Goal: Task Accomplishment & Management: Use online tool/utility

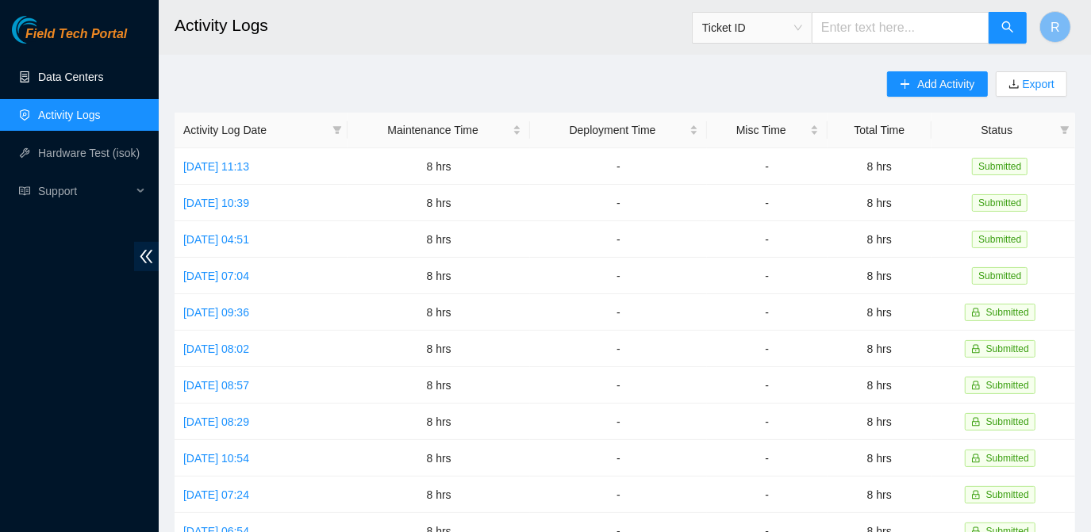
click at [91, 75] on link "Data Centers" at bounding box center [70, 77] width 65 height 13
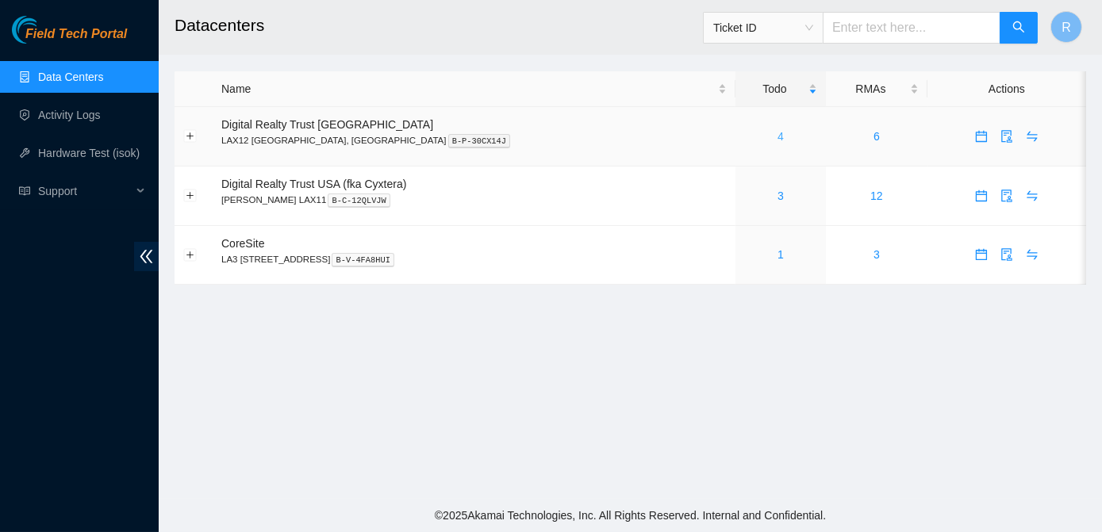
click at [777, 137] on link "4" at bounding box center [780, 136] width 6 height 13
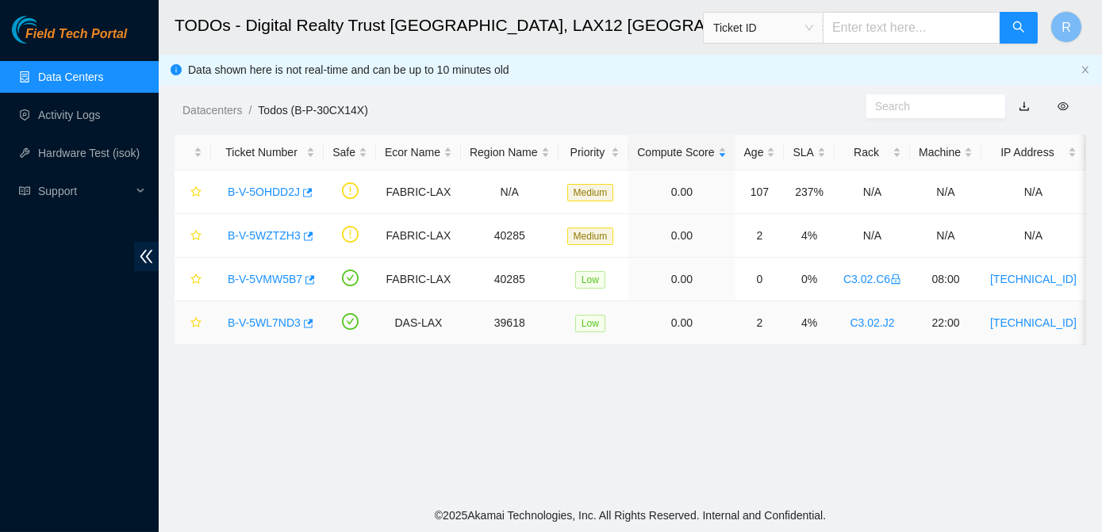
click at [268, 322] on link "B-V-5WL7ND3" at bounding box center [264, 322] width 73 height 13
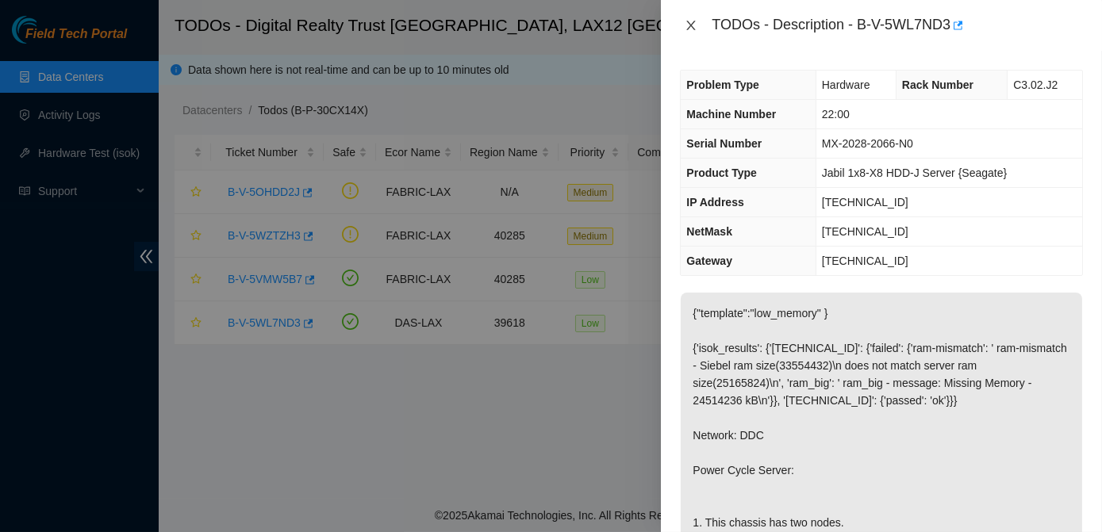
click at [689, 28] on icon "close" at bounding box center [691, 26] width 9 height 10
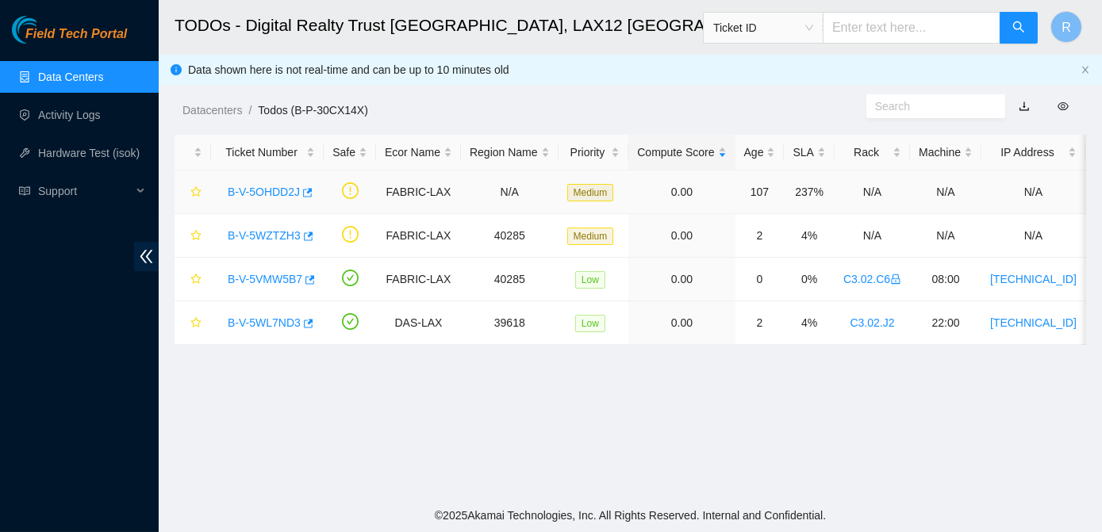
click at [266, 187] on link "B-V-5OHDD2J" at bounding box center [264, 192] width 72 height 13
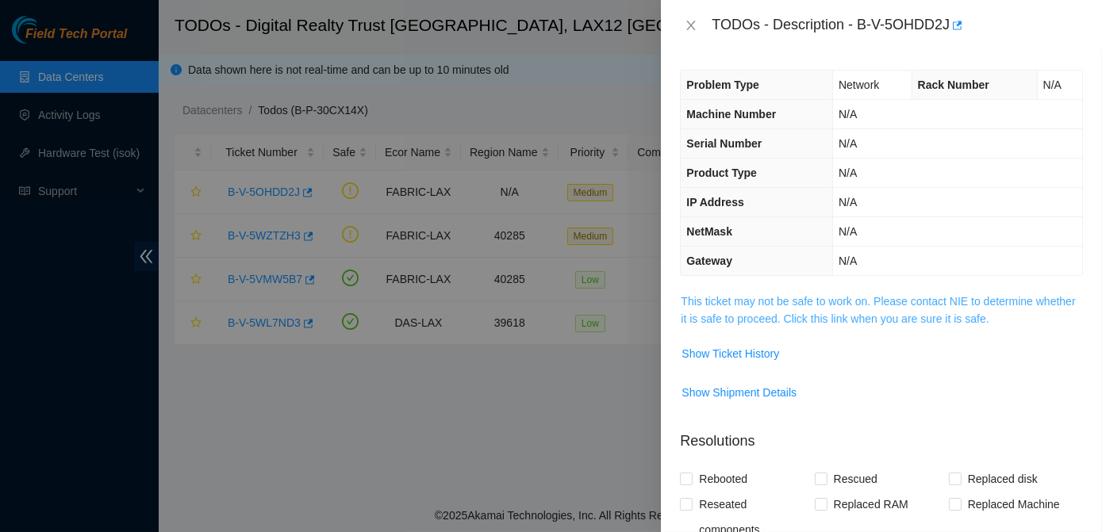
click at [711, 314] on link "This ticket may not be safe to work on. Please contact NIE to determine whether…" at bounding box center [878, 310] width 394 height 30
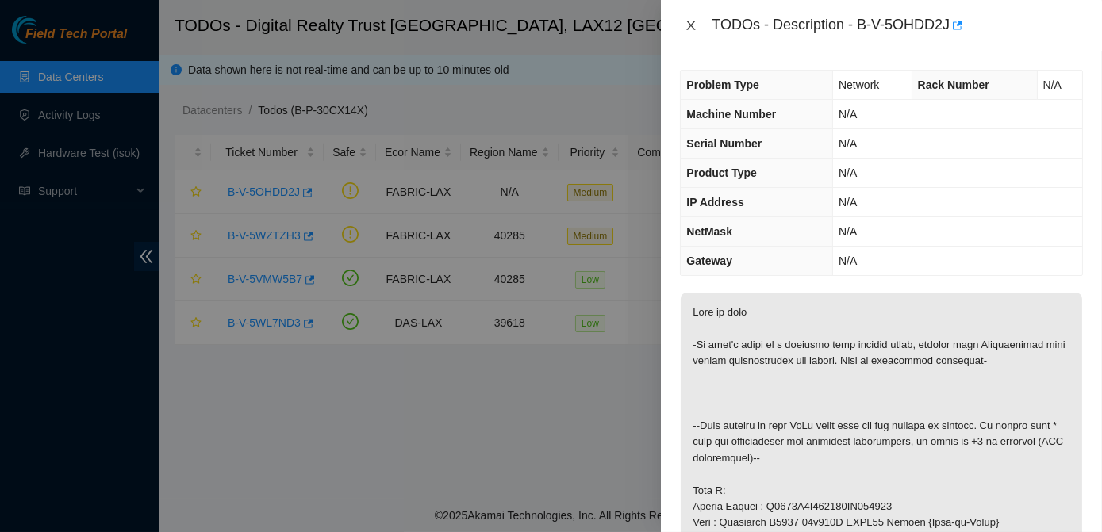
click at [692, 32] on button "Close" at bounding box center [691, 25] width 22 height 15
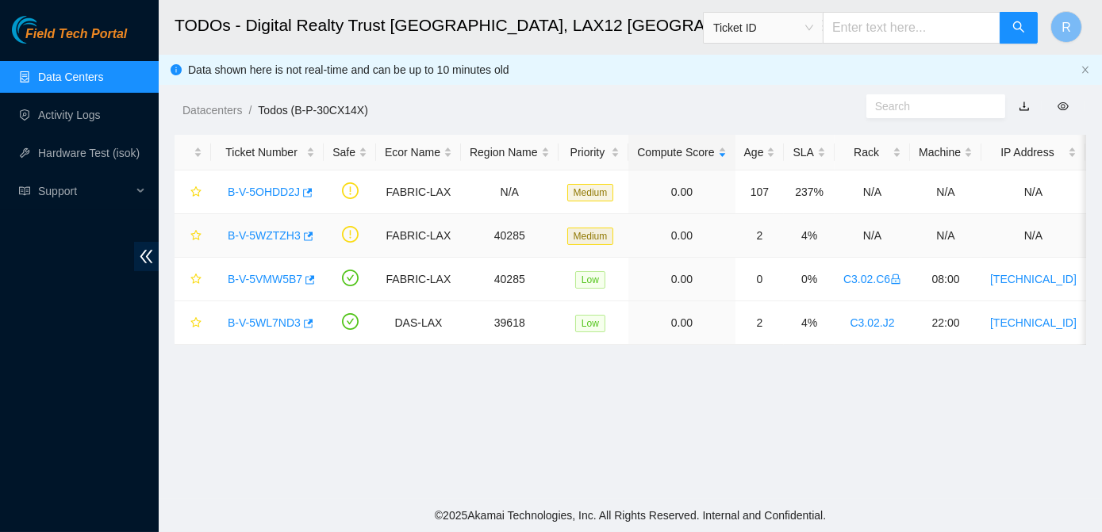
click at [272, 233] on link "B-V-5WZTZH3" at bounding box center [264, 235] width 73 height 13
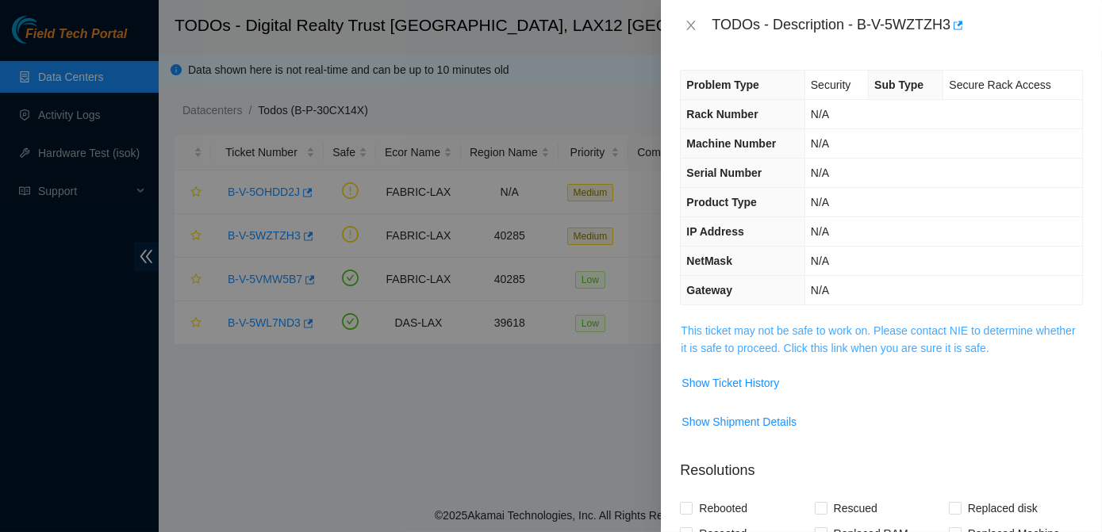
click at [819, 332] on link "This ticket may not be safe to work on. Please contact NIE to determine whether…" at bounding box center [878, 339] width 394 height 30
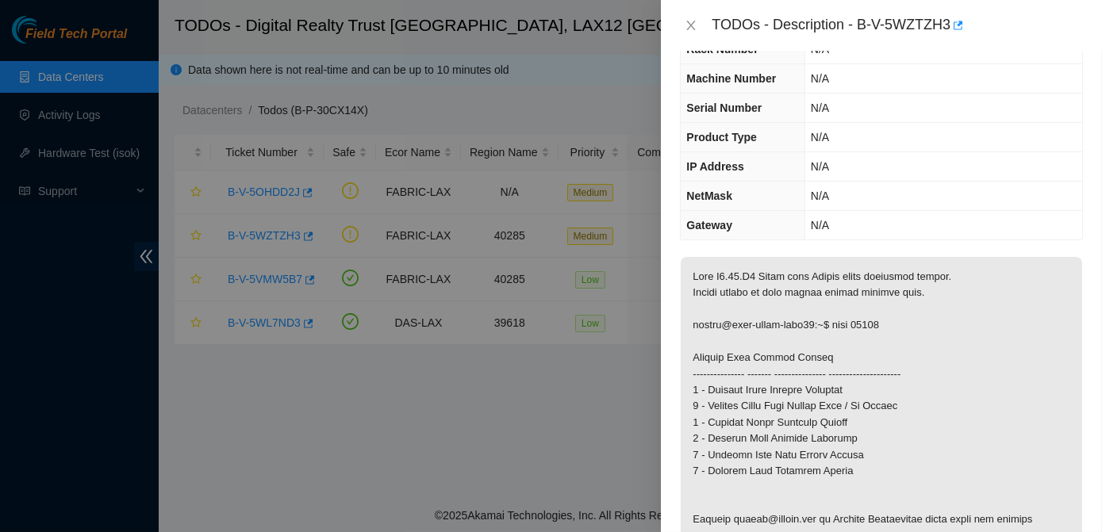
scroll to position [74, 0]
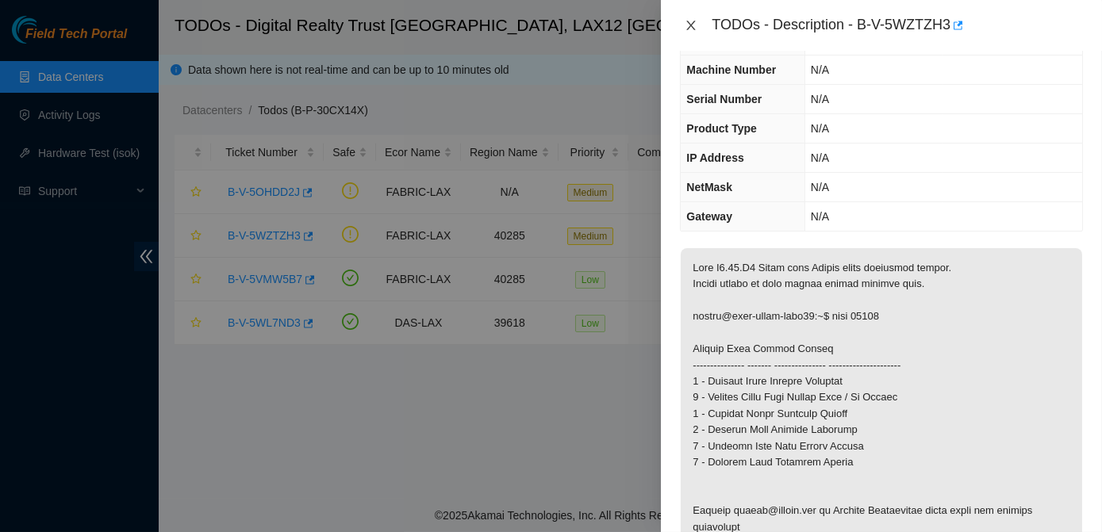
click at [695, 25] on icon "close" at bounding box center [690, 25] width 13 height 13
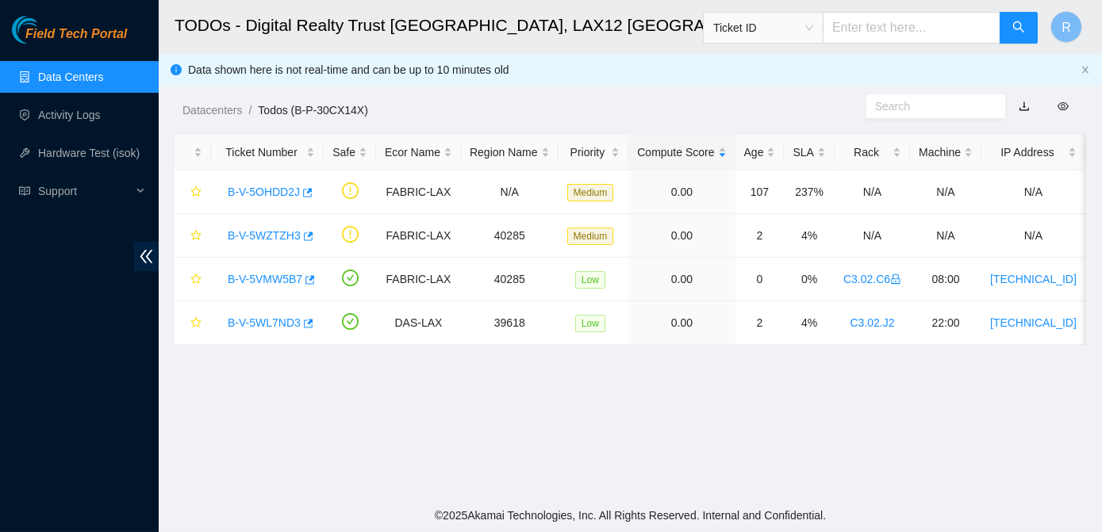
scroll to position [91, 0]
click at [255, 282] on link "B-V-5VMW5B7" at bounding box center [265, 279] width 75 height 13
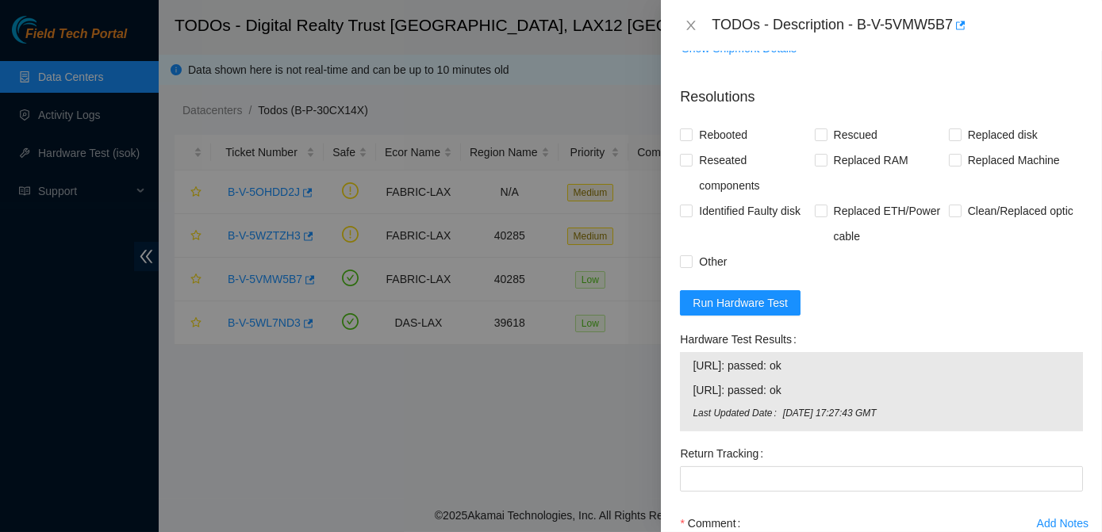
scroll to position [778, 0]
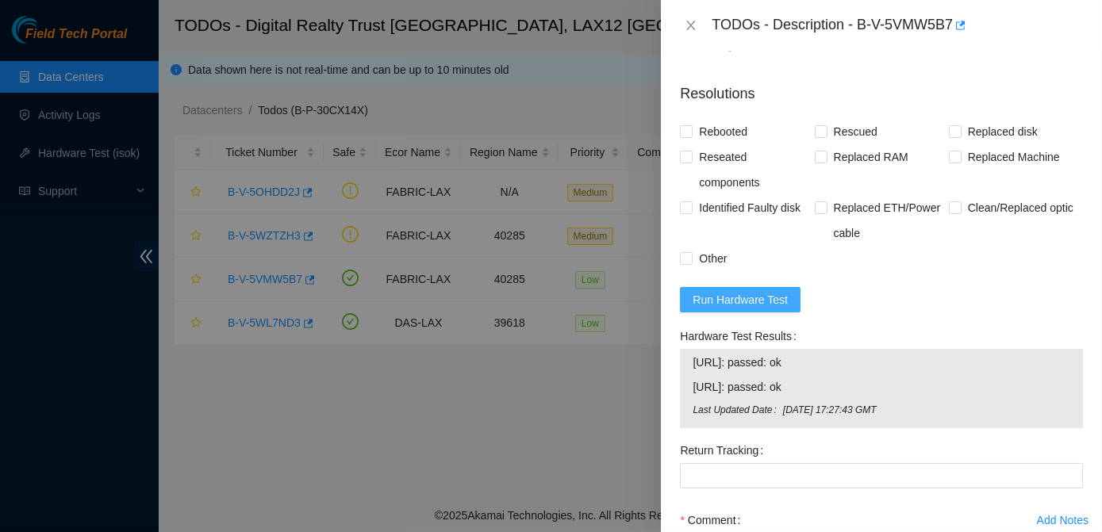
click at [752, 305] on span "Run Hardware Test" at bounding box center [739, 299] width 95 height 17
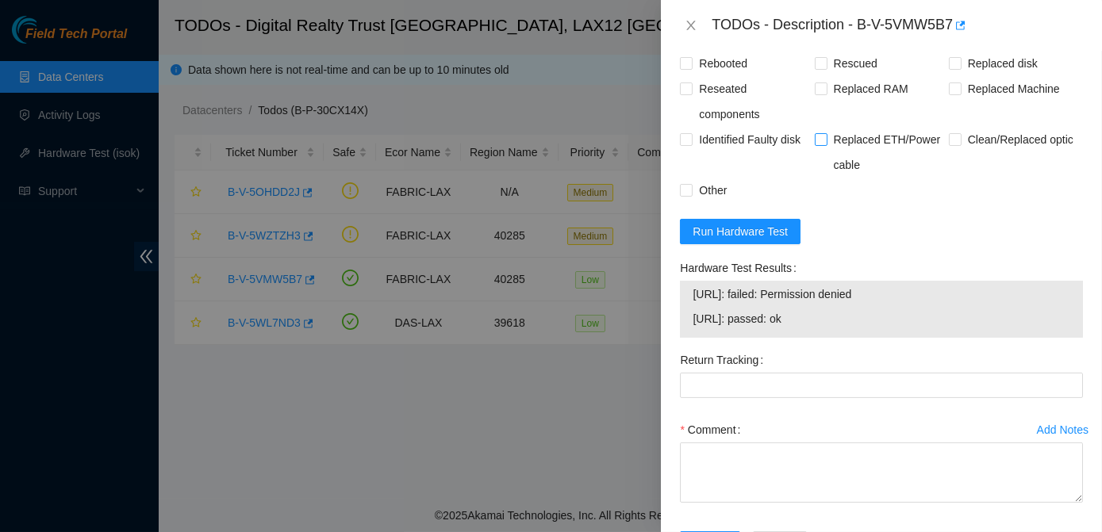
scroll to position [847, 0]
click at [685, 26] on icon "close" at bounding box center [690, 25] width 13 height 13
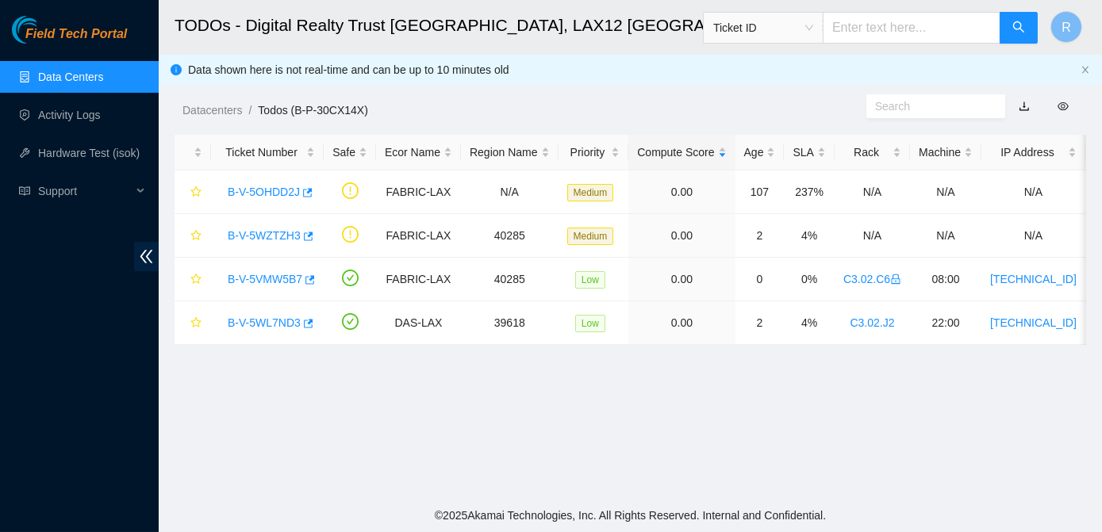
scroll to position [451, 0]
click at [255, 323] on link "B-V-5WL7ND3" at bounding box center [264, 322] width 73 height 13
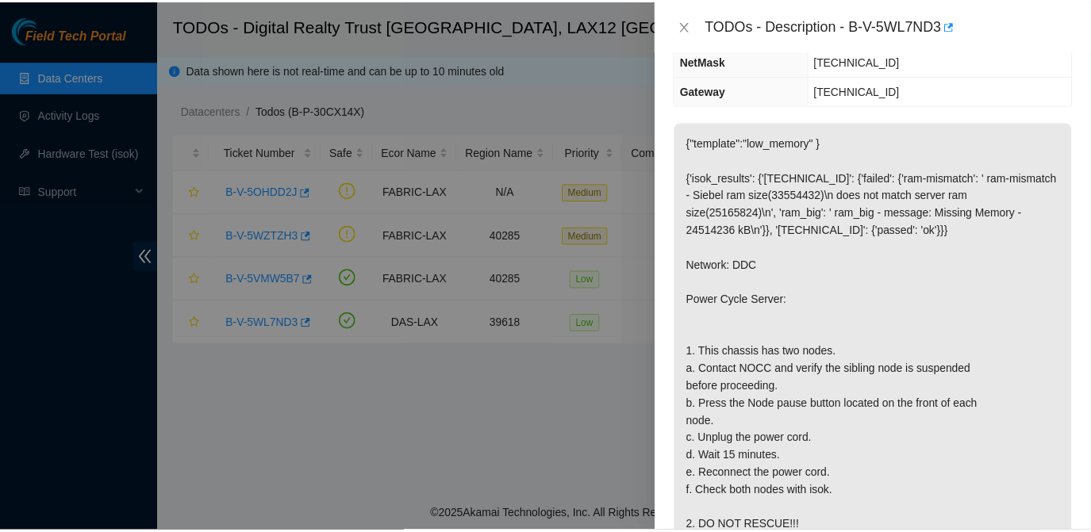
scroll to position [0, 0]
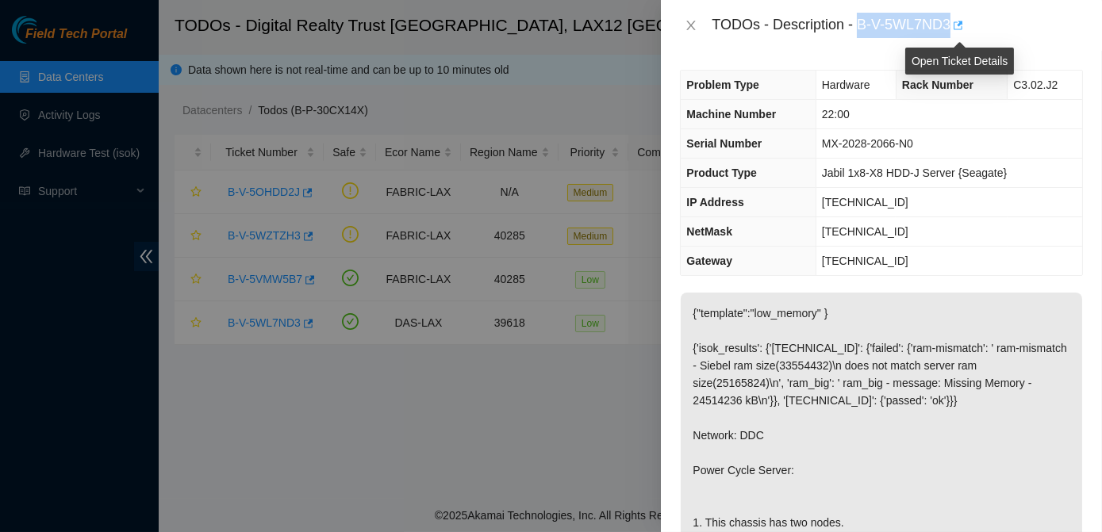
drag, startPoint x: 857, startPoint y: 26, endPoint x: 954, endPoint y: 22, distance: 96.8
click at [954, 22] on div "TODOs - Description - B-V-5WL7ND3" at bounding box center [896, 25] width 371 height 25
copy div "B-V-5WL7ND3"
click at [690, 18] on button "Close" at bounding box center [691, 25] width 22 height 15
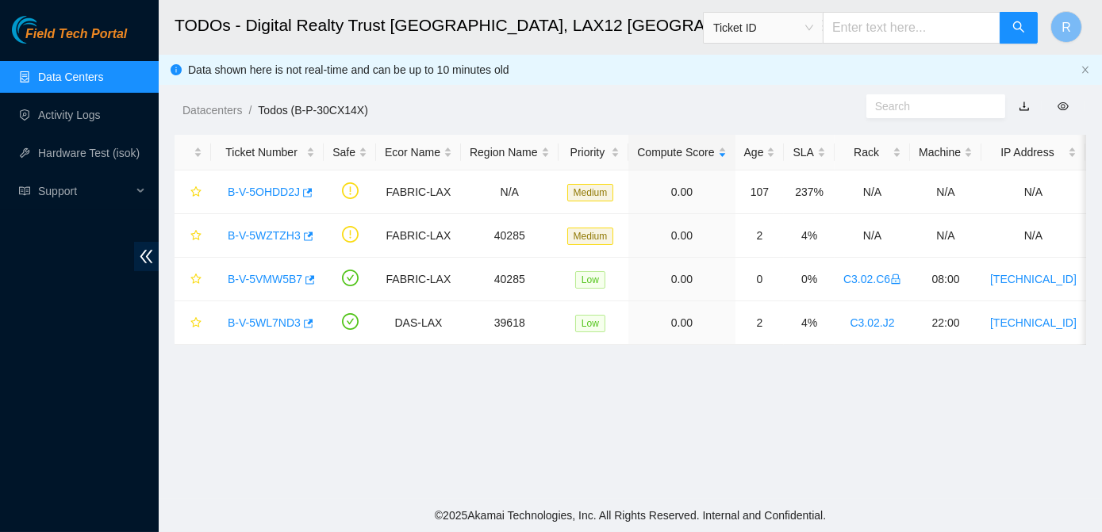
click at [86, 79] on link "Data Centers" at bounding box center [70, 77] width 65 height 13
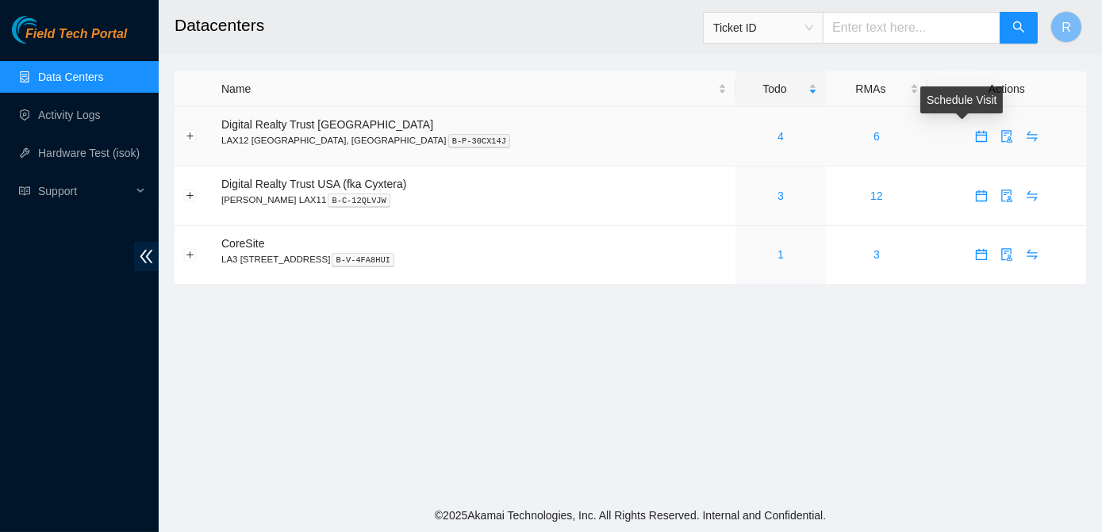
click at [976, 132] on icon "calendar" at bounding box center [981, 133] width 10 height 2
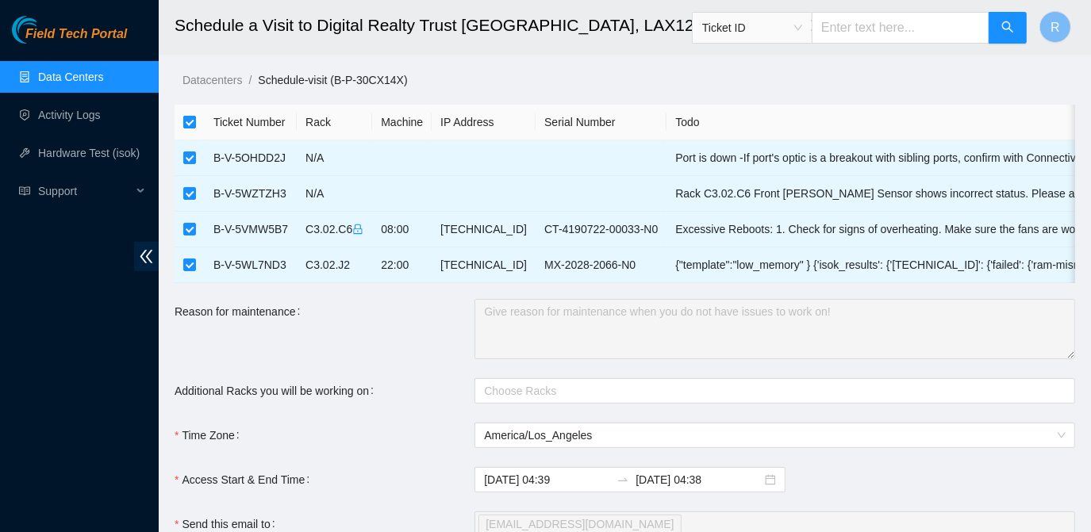
click at [194, 122] on input "checkbox" at bounding box center [189, 122] width 13 height 13
checkbox input "false"
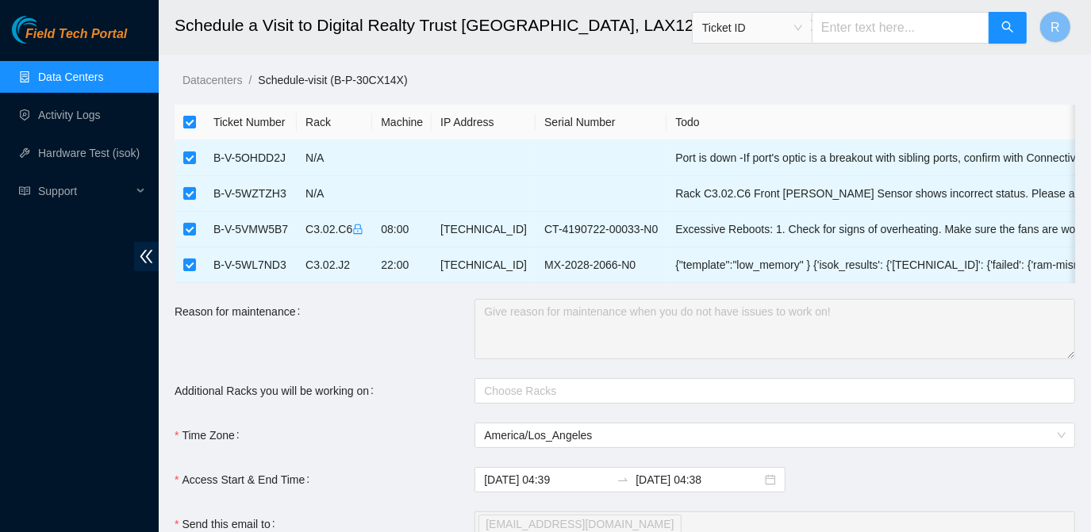
checkbox input "false"
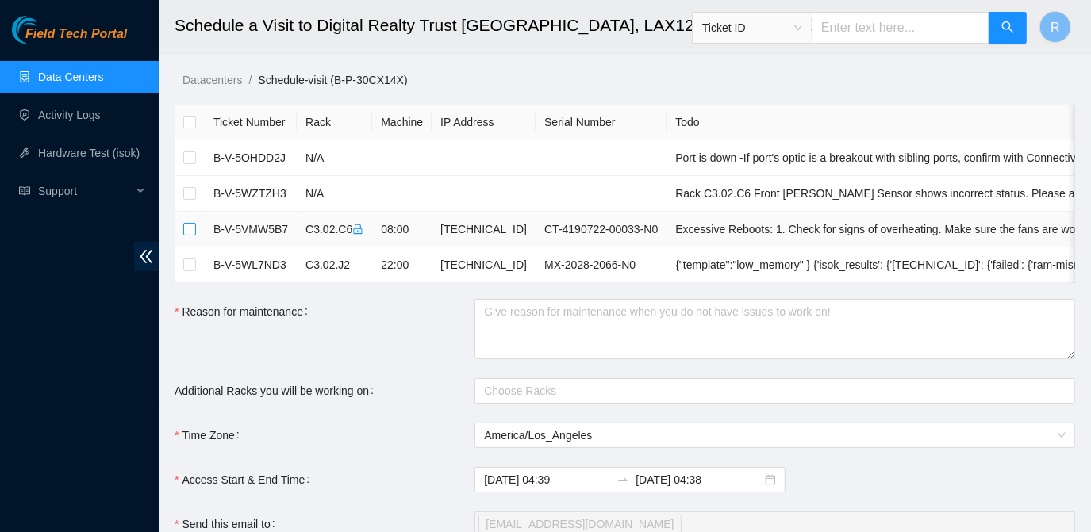
click at [189, 233] on input "checkbox" at bounding box center [189, 229] width 13 height 13
checkbox input "true"
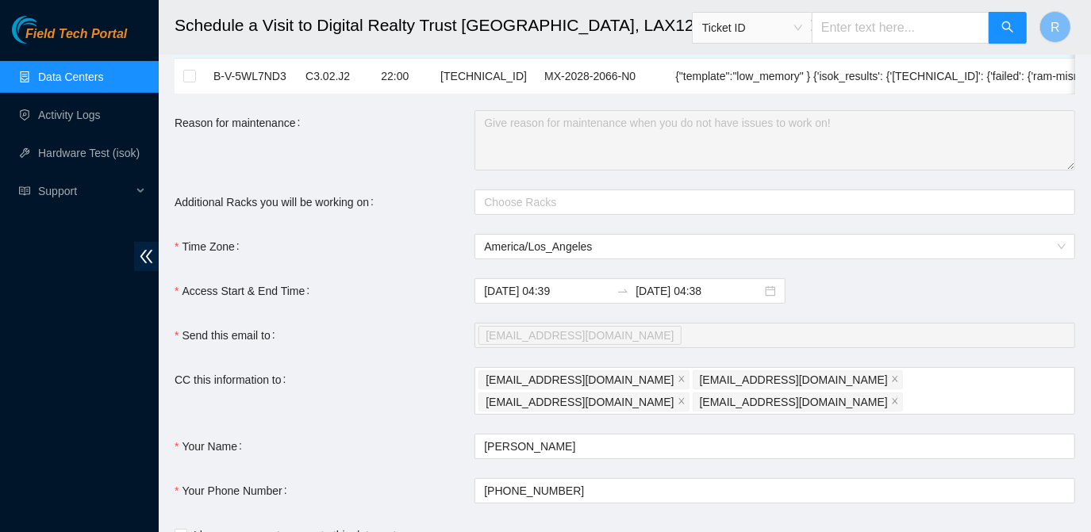
scroll to position [188, 0]
click at [571, 301] on input "2025-10-03 04:39" at bounding box center [547, 291] width 126 height 17
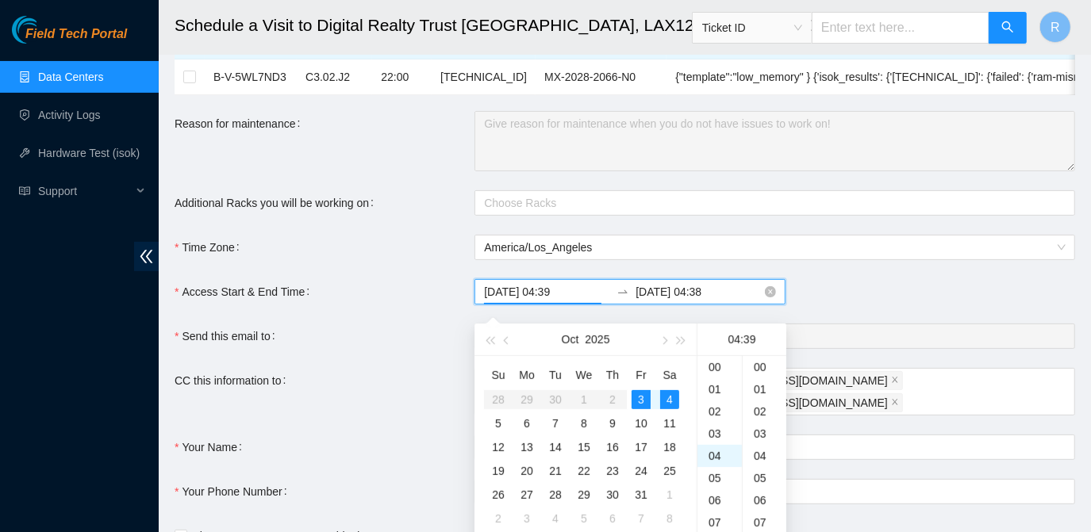
scroll to position [866, 0]
click at [711, 394] on div "05" at bounding box center [719, 389] width 44 height 22
click at [758, 365] on div "00" at bounding box center [764, 366] width 44 height 22
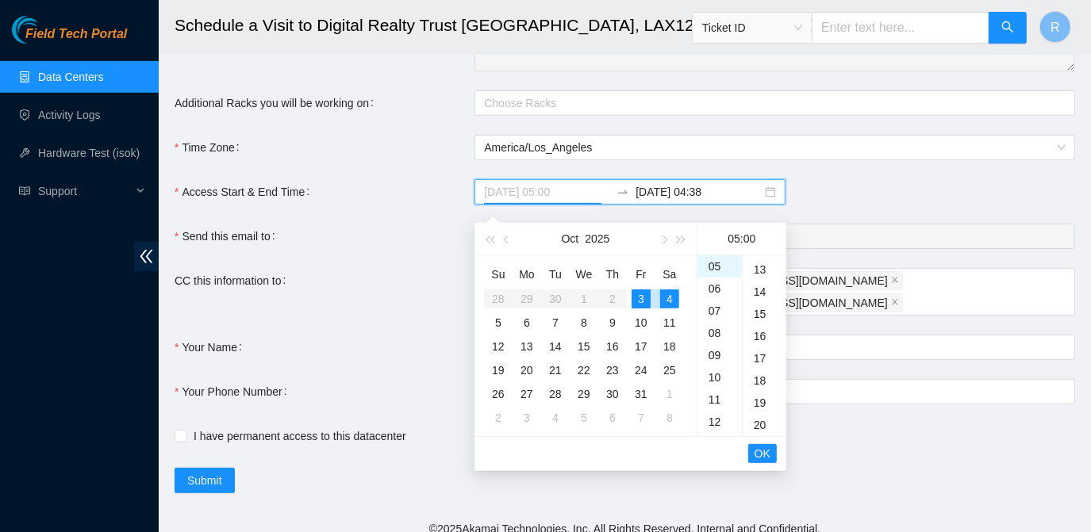
click at [641, 297] on div "3" at bounding box center [640, 298] width 19 height 19
type input "2025-10-03 05:00"
click at [759, 453] on span "OK" at bounding box center [762, 453] width 16 height 17
click at [709, 422] on div "11" at bounding box center [719, 422] width 44 height 22
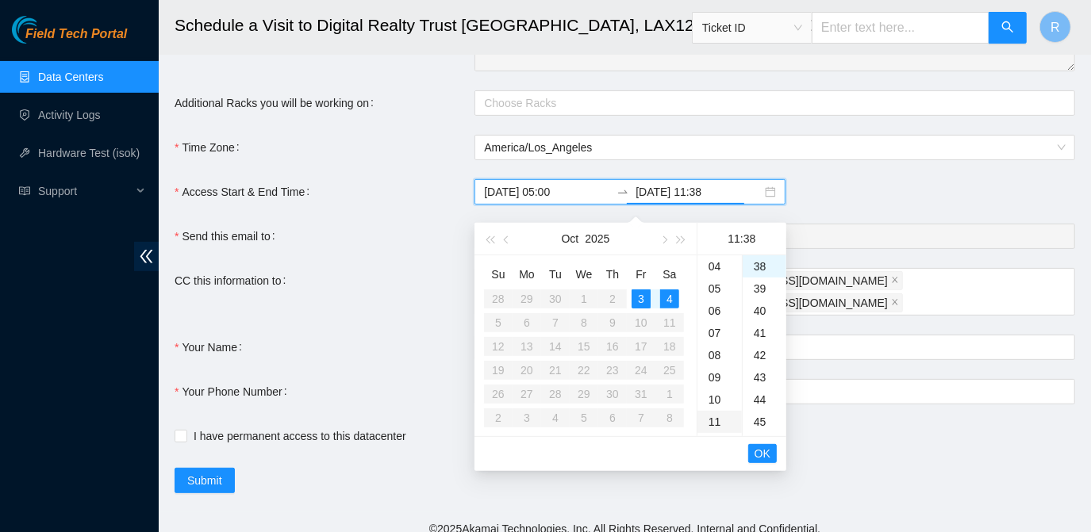
scroll to position [244, 0]
click at [711, 287] on div "12" at bounding box center [719, 289] width 44 height 22
click at [755, 270] on div "00" at bounding box center [764, 266] width 44 height 22
click at [759, 460] on span "OK" at bounding box center [762, 453] width 16 height 17
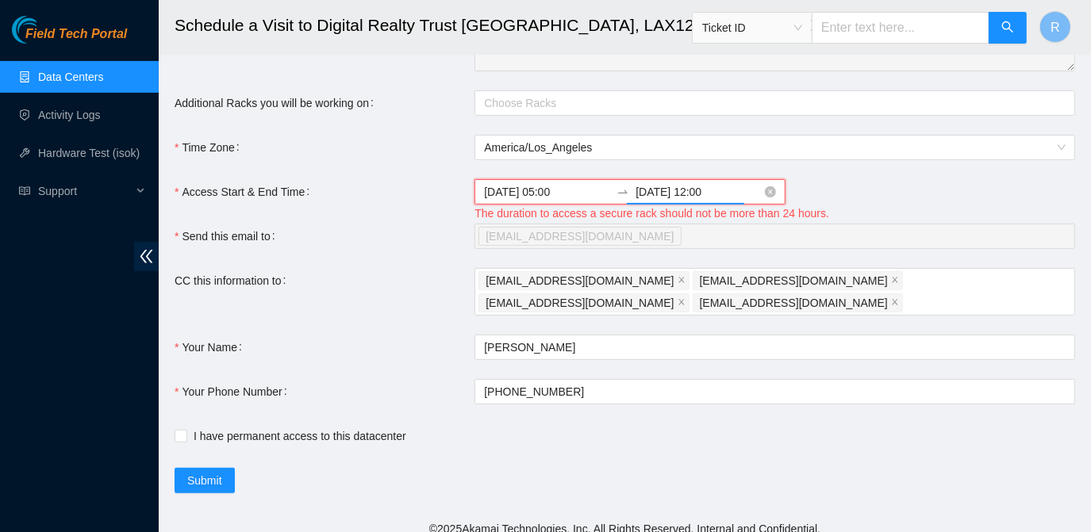
click at [670, 201] on input "2025-10-04 12:00" at bounding box center [698, 191] width 126 height 17
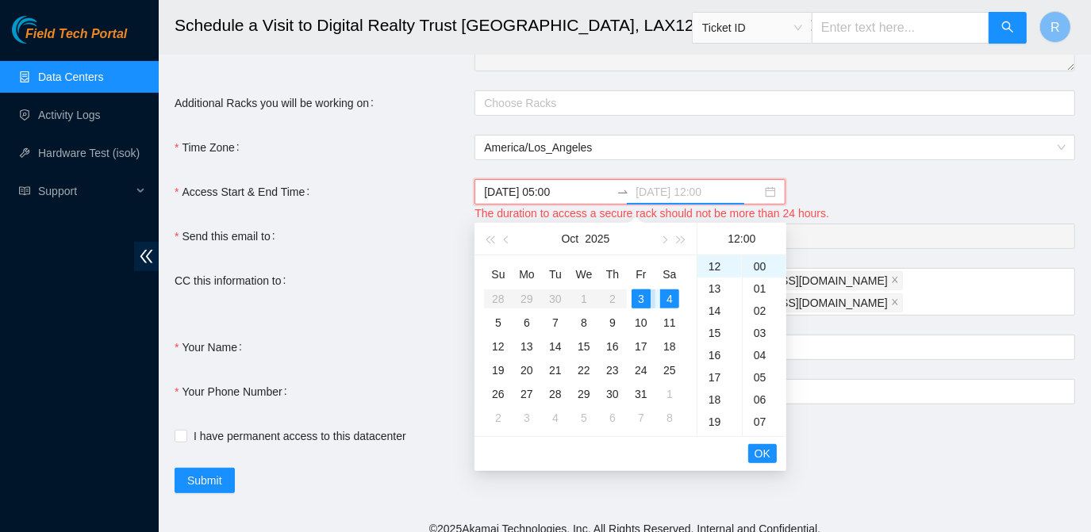
click at [640, 304] on div "3" at bounding box center [640, 298] width 19 height 19
type input "2025-10-03 12:00"
click at [764, 448] on span "OK" at bounding box center [762, 453] width 16 height 17
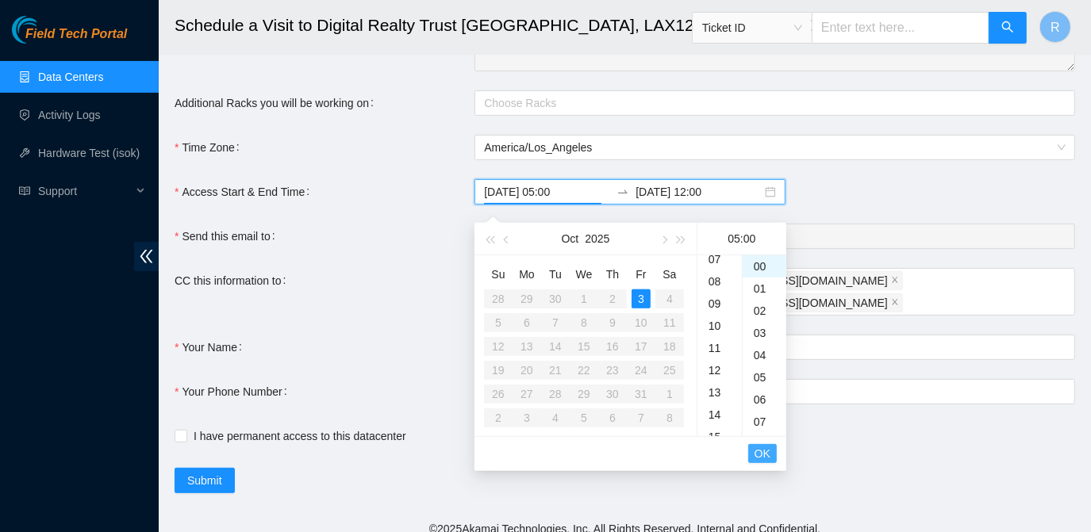
scroll to position [111, 0]
click at [764, 448] on span "OK" at bounding box center [762, 453] width 16 height 17
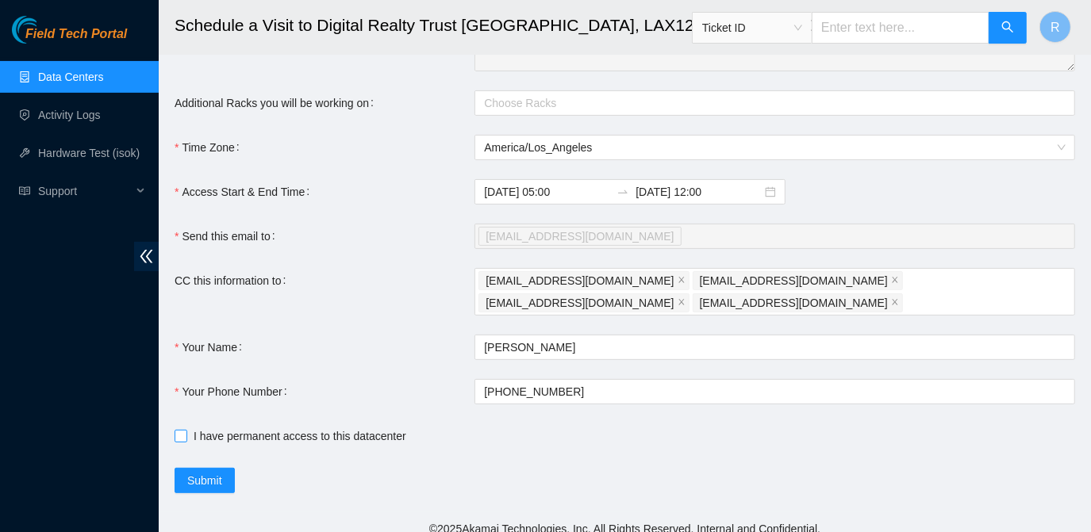
click at [179, 430] on input "I have permanent access to this datacenter" at bounding box center [179, 435] width 11 height 11
checkbox input "true"
click at [204, 472] on span "Submit" at bounding box center [204, 480] width 35 height 17
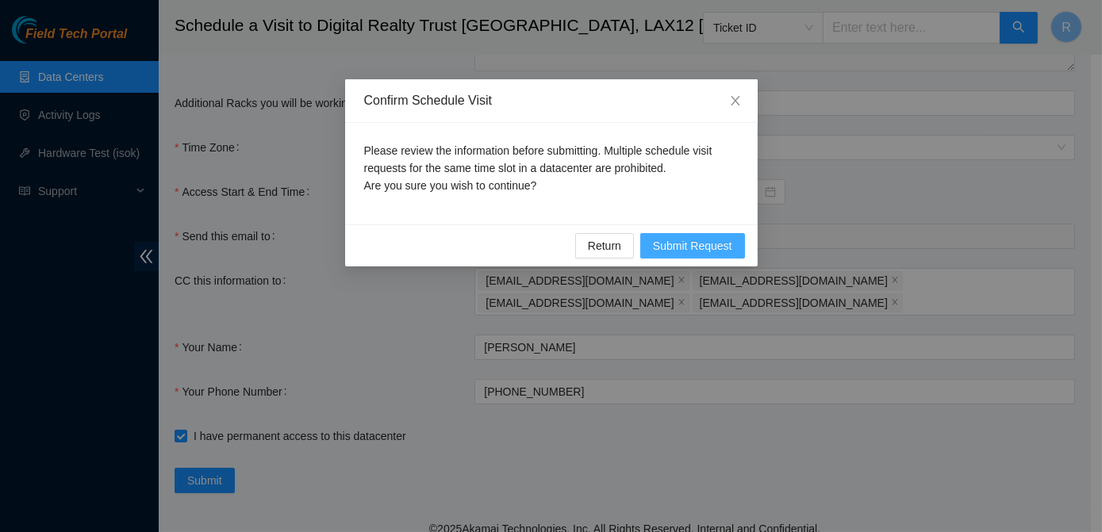
click at [696, 249] on span "Submit Request" at bounding box center [692, 245] width 79 height 17
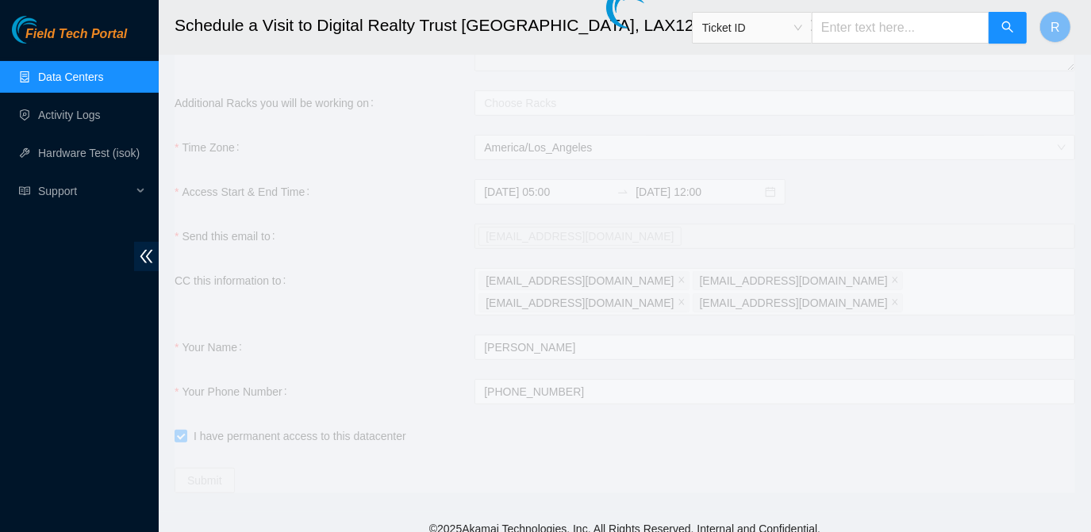
type input "2025-10-03 04:40"
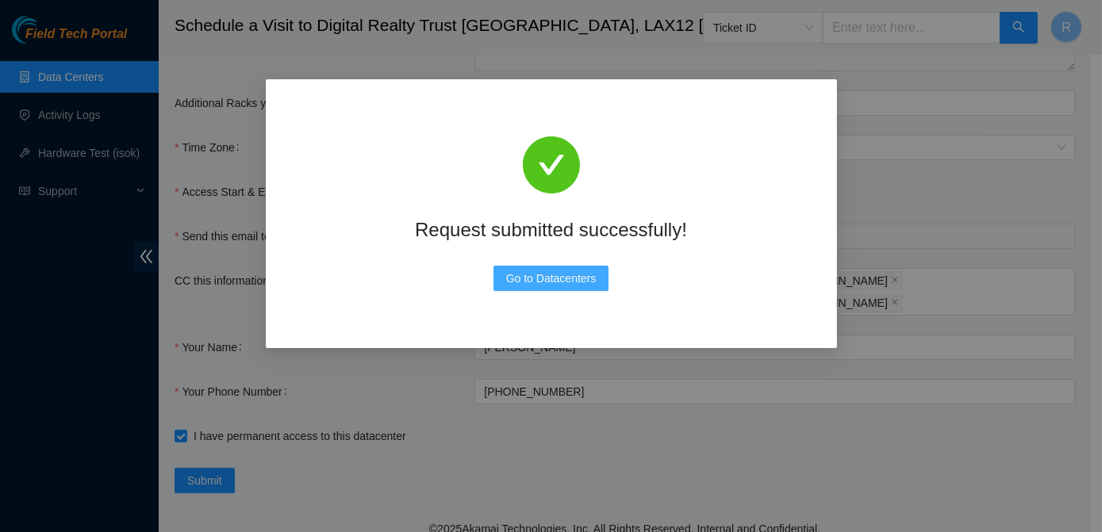
click at [540, 274] on span "Go to Datacenters" at bounding box center [551, 278] width 90 height 17
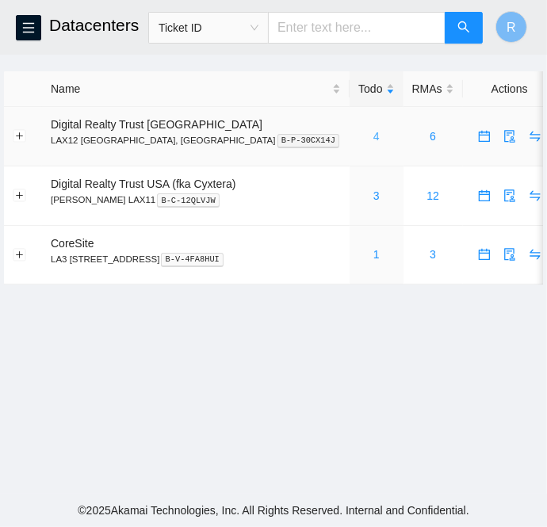
click at [374, 140] on link "4" at bounding box center [377, 136] width 6 height 13
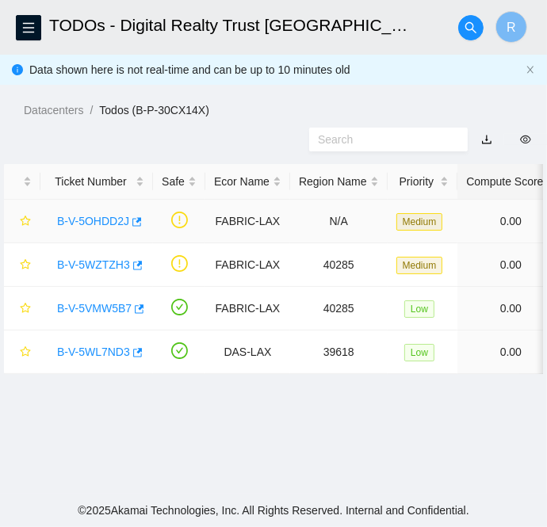
click at [84, 215] on link "B-V-5OHDD2J" at bounding box center [93, 221] width 72 height 13
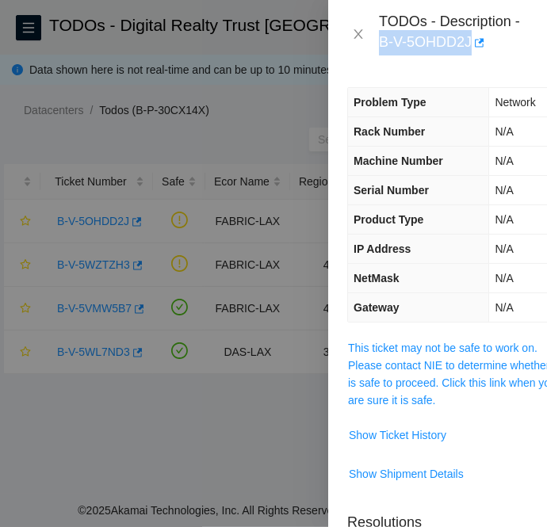
drag, startPoint x: 381, startPoint y: 44, endPoint x: 469, endPoint y: 50, distance: 88.2
click at [469, 50] on div "TODOs - Description - B-V-5OHDD2J" at bounding box center [453, 34] width 149 height 43
copy div "B-V-5OHDD2J"
click at [433, 355] on span "This ticket may not be safe to work on. Please contact NIE to determine whether…" at bounding box center [455, 374] width 214 height 70
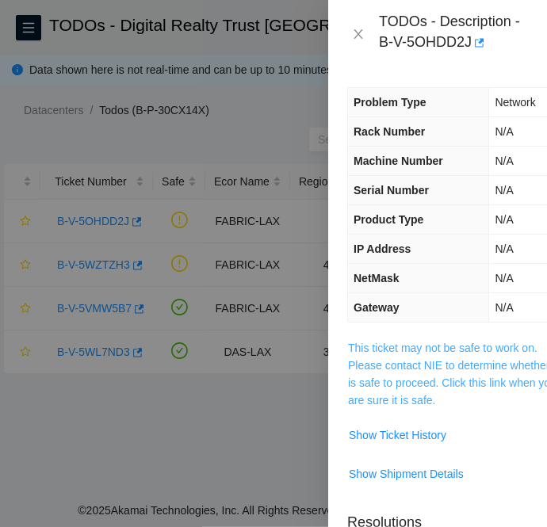
click at [430, 361] on link "This ticket may not be safe to work on. Please contact NIE to determine whether…" at bounding box center [453, 374] width 210 height 65
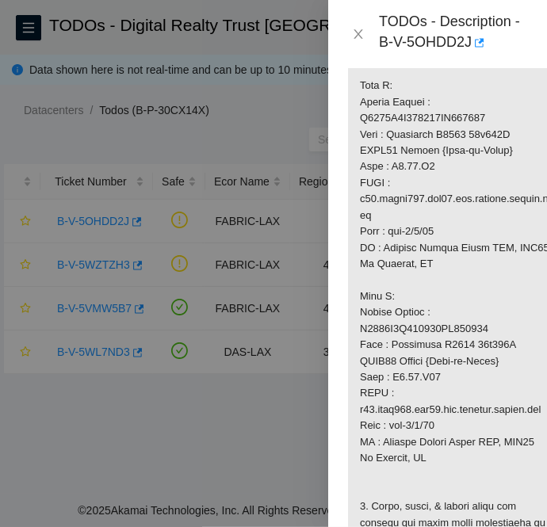
scroll to position [518, 0]
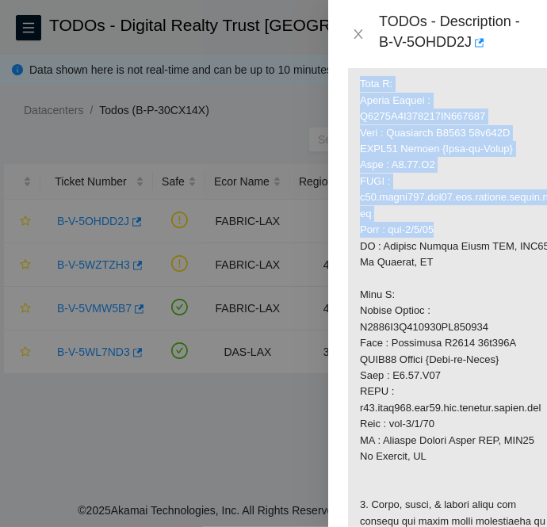
drag, startPoint x: 449, startPoint y: 221, endPoint x: 352, endPoint y: 86, distance: 166.0
click at [352, 86] on p at bounding box center [455, 376] width 214 height 1109
copy p "Side A: Serial Number : R3250B2F155415AK301352 Name : Celestica D6040 64x100G Q…"
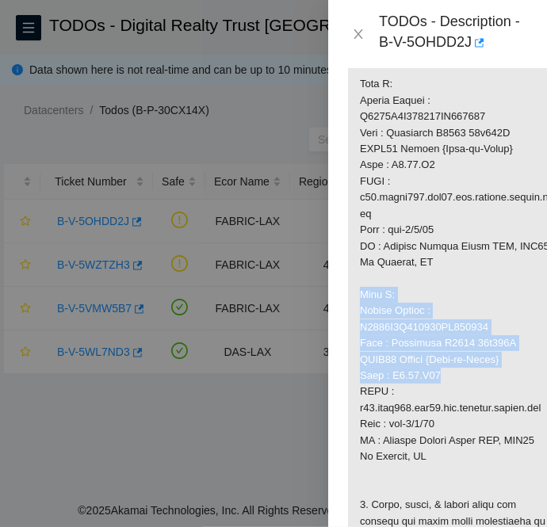
drag, startPoint x: 359, startPoint y: 291, endPoint x: 442, endPoint y: 378, distance: 119.5
click at [442, 378] on p at bounding box center [455, 376] width 214 height 1109
copy p "Side Z: Serial Number : R3250B2F155412AK301310 Name : Celestica D6040 64x100G Q…"
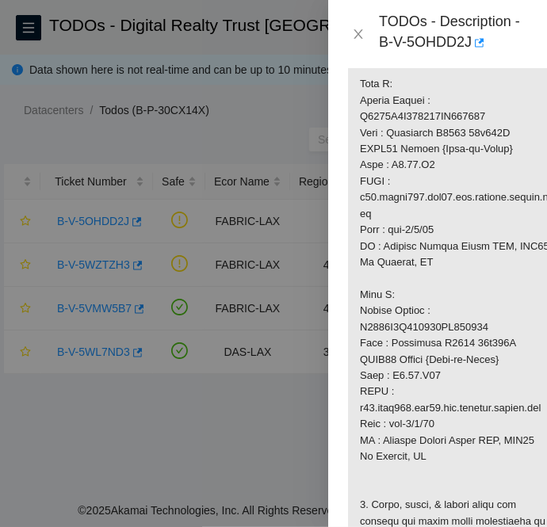
click at [359, 198] on p at bounding box center [455, 376] width 214 height 1109
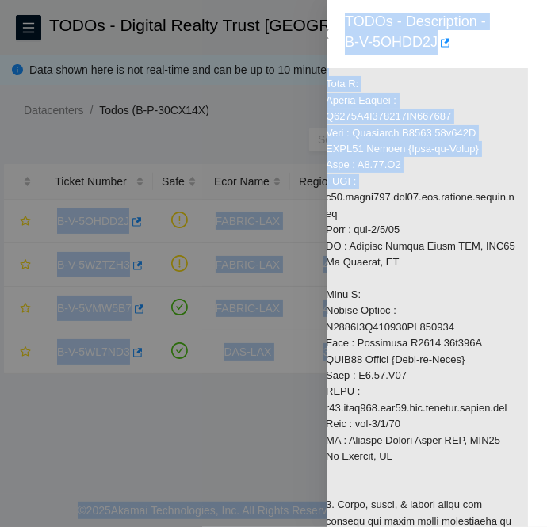
scroll to position [518, 14]
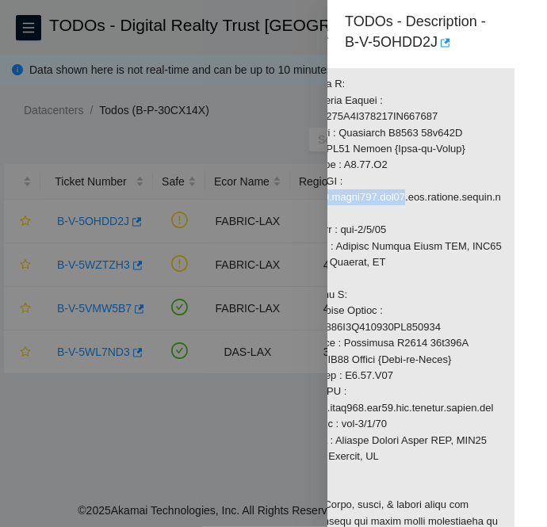
drag, startPoint x: 360, startPoint y: 195, endPoint x: 393, endPoint y: 194, distance: 33.3
click at [393, 194] on p at bounding box center [408, 376] width 214 height 1109
copy p "r16.spine101.lax01"
click at [452, 278] on p at bounding box center [408, 376] width 214 height 1109
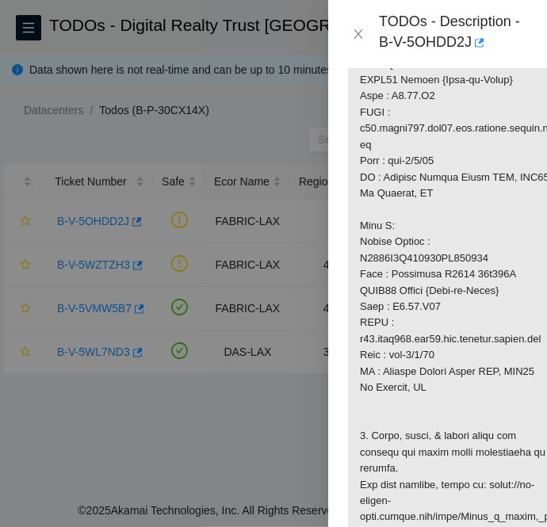
scroll to position [588, 0]
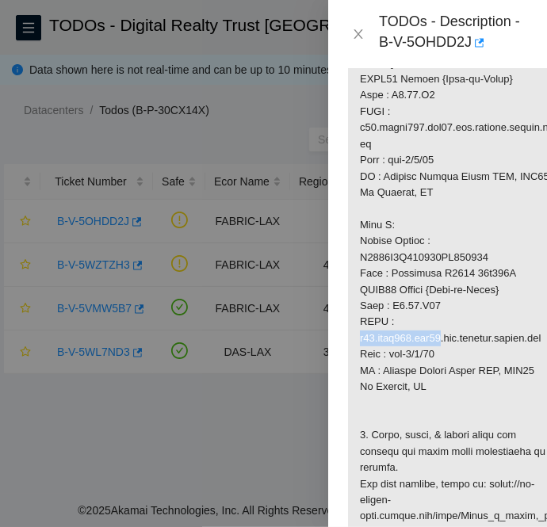
drag, startPoint x: 360, startPoint y: 338, endPoint x: 435, endPoint y: 332, distance: 75.6
click at [435, 332] on p at bounding box center [455, 306] width 214 height 1109
copy p "r01.leaf107.lax01"
drag, startPoint x: 443, startPoint y: 371, endPoint x: 360, endPoint y: 373, distance: 83.3
click at [360, 373] on p at bounding box center [455, 306] width 214 height 1109
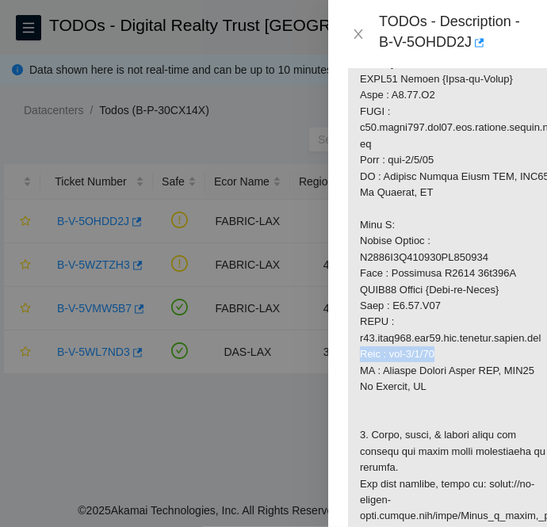
copy p "Port : eth-1/1/32"
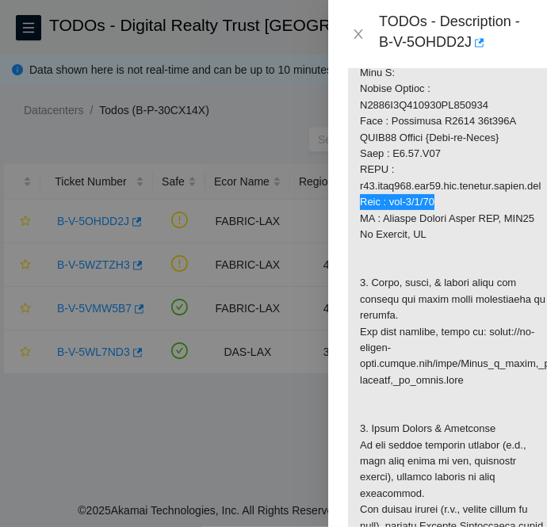
scroll to position [749, 0]
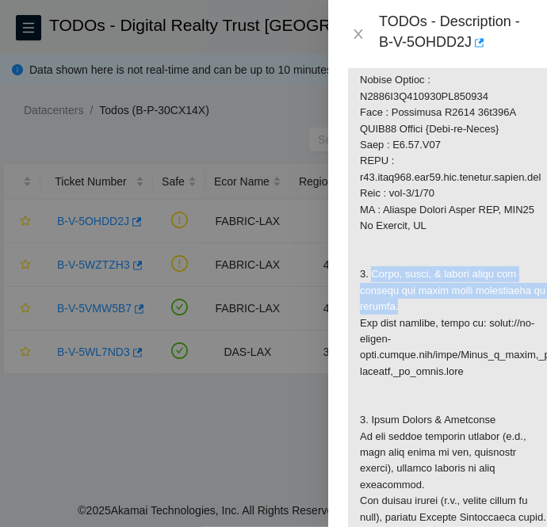
drag, startPoint x: 372, startPoint y: 289, endPoint x: 404, endPoint y: 327, distance: 49.6
click at [404, 327] on p at bounding box center [455, 145] width 214 height 1109
copy p "Scope, clean, & reseat fiber and include any patch panel connections in between."
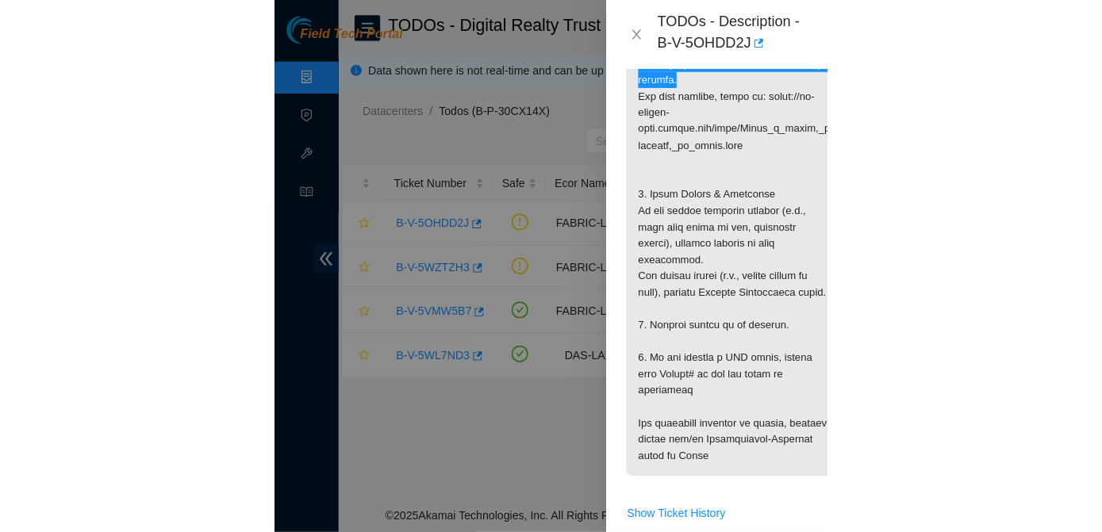
scroll to position [987, 0]
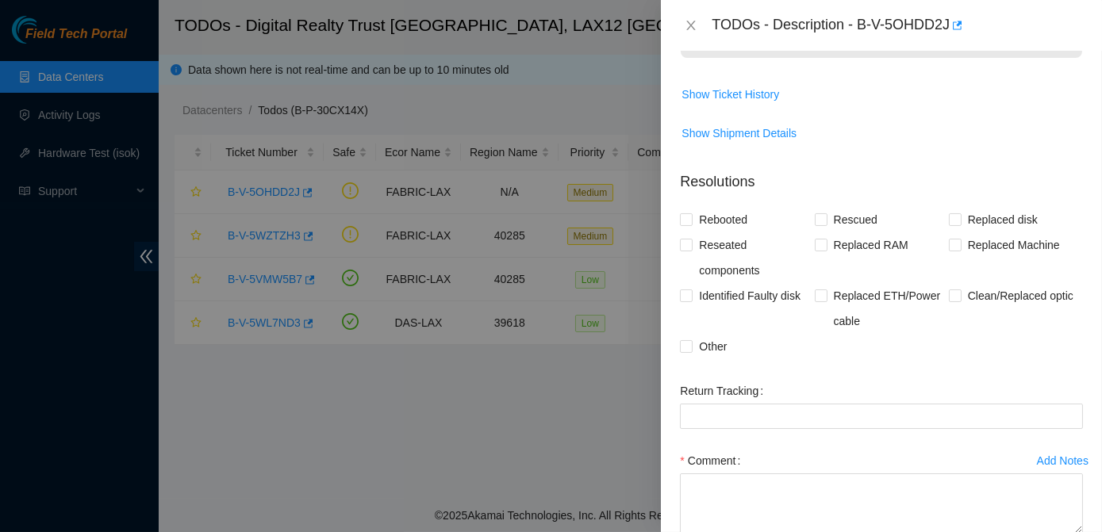
click at [294, 197] on div at bounding box center [551, 266] width 1102 height 532
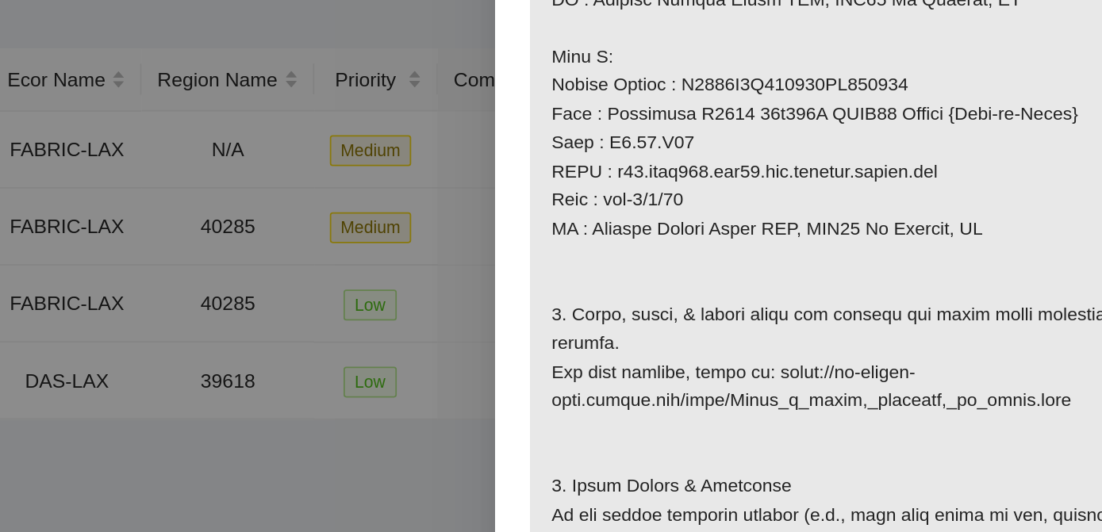
scroll to position [483, 0]
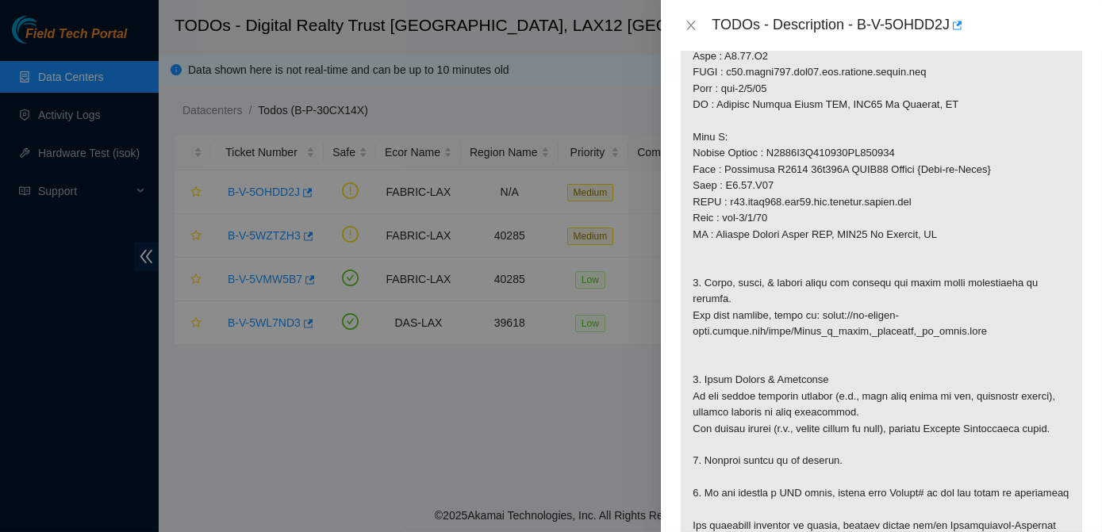
click at [31, 298] on div at bounding box center [551, 266] width 1102 height 532
click at [695, 25] on icon "close" at bounding box center [690, 25] width 13 height 13
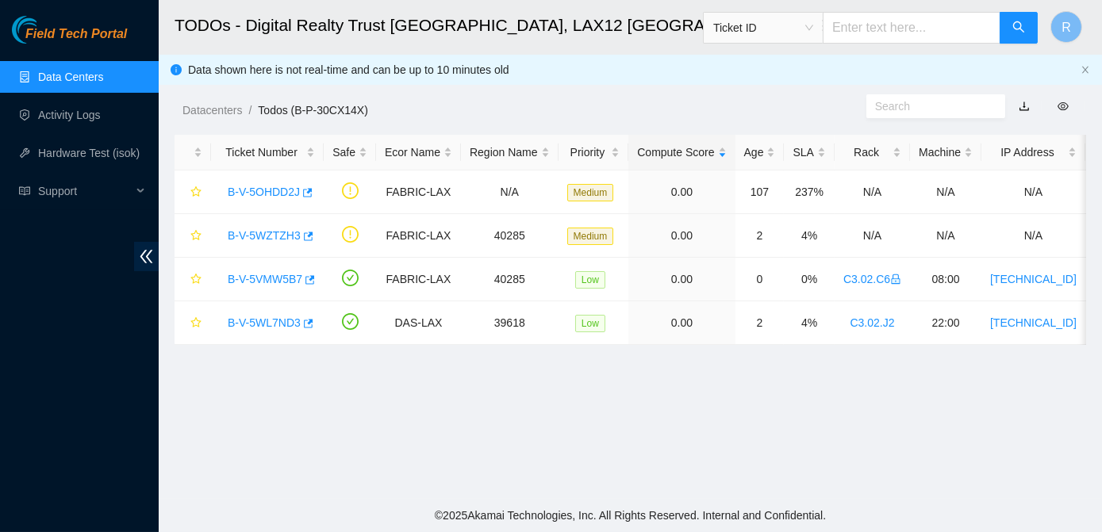
scroll to position [402, 0]
click at [269, 318] on link "B-V-5WL7ND3" at bounding box center [264, 322] width 73 height 13
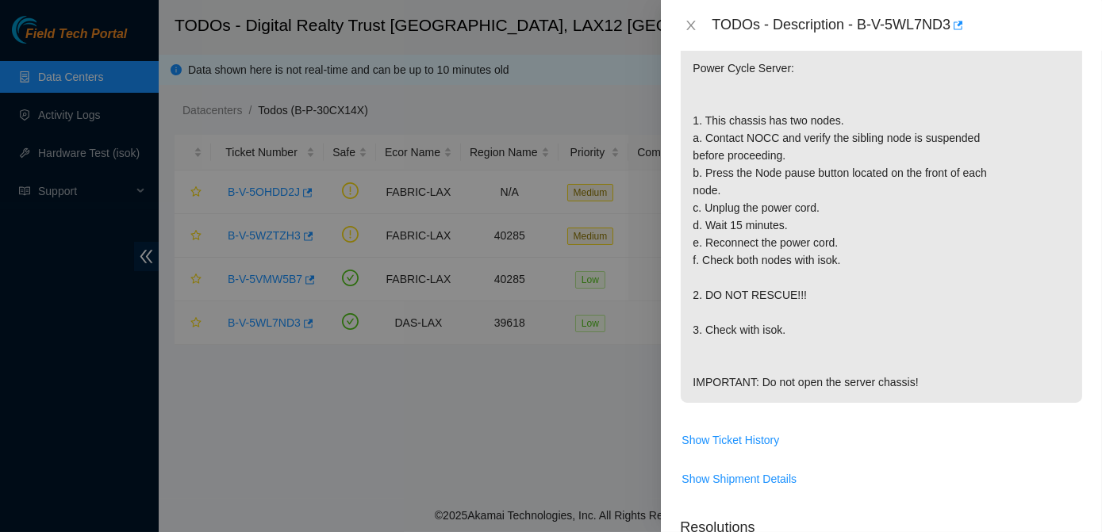
scroll to position [873, 0]
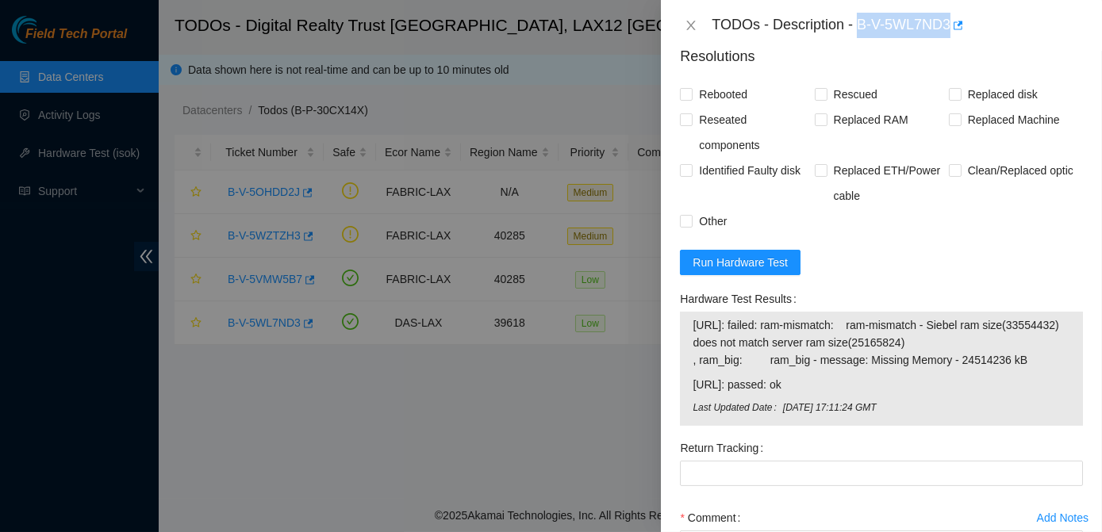
drag, startPoint x: 857, startPoint y: 30, endPoint x: 951, endPoint y: 23, distance: 93.9
click at [951, 23] on div "TODOs - Description - B-V-5WL7ND3" at bounding box center [896, 25] width 371 height 25
copy div "B-V-5WL7ND3"
click at [1073, 275] on div "Problem Type Hardware Rack Number C3.02.J2 Machine Number 22:00 Serial Number M…" at bounding box center [881, 291] width 441 height 481
click at [255, 187] on div at bounding box center [551, 266] width 1102 height 532
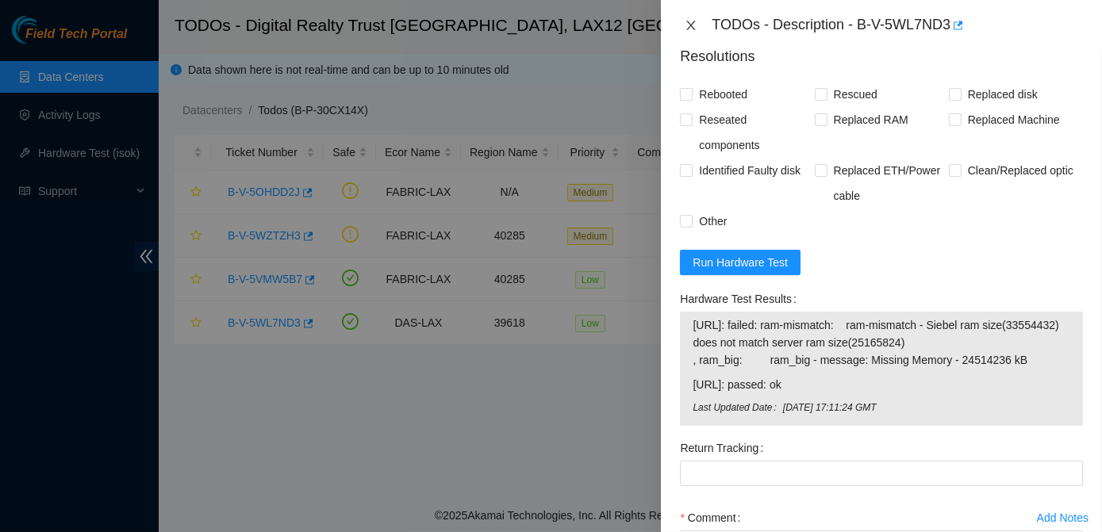
click at [684, 29] on button "Close" at bounding box center [691, 25] width 22 height 15
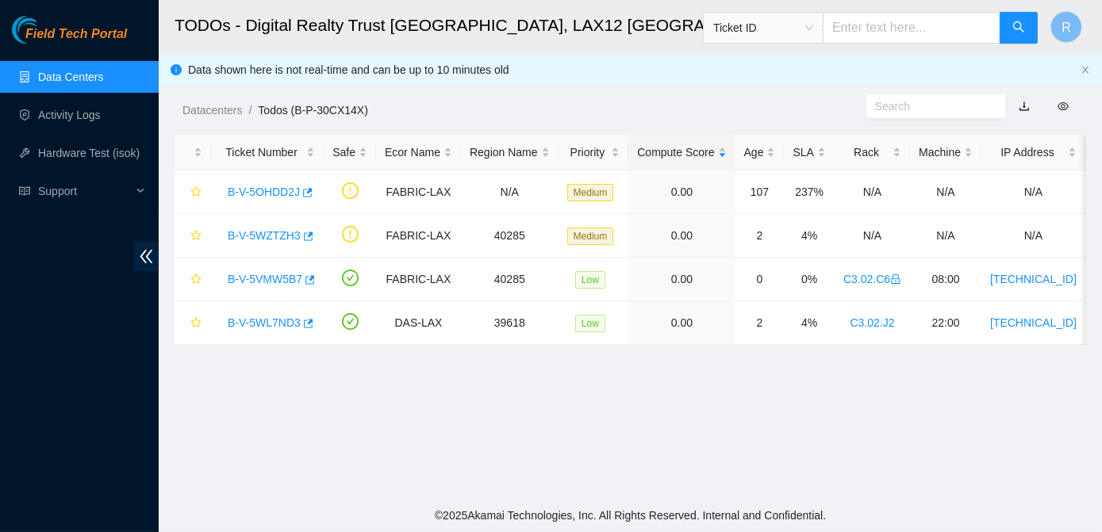
scroll to position [402, 0]
click at [266, 193] on link "B-V-5OHDD2J" at bounding box center [264, 192] width 72 height 13
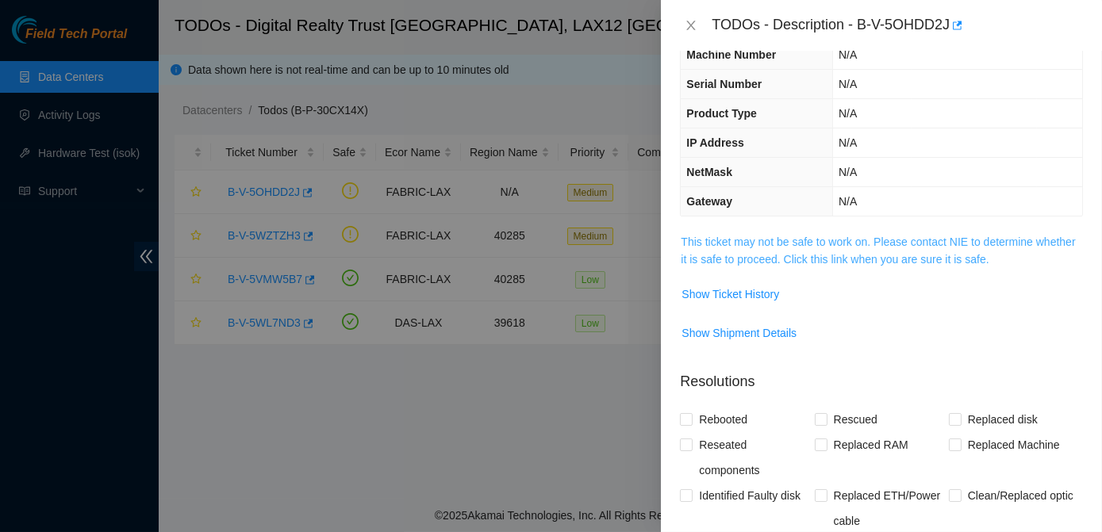
scroll to position [59, 0]
click at [742, 243] on link "This ticket may not be safe to work on. Please contact NIE to determine whether…" at bounding box center [878, 251] width 394 height 30
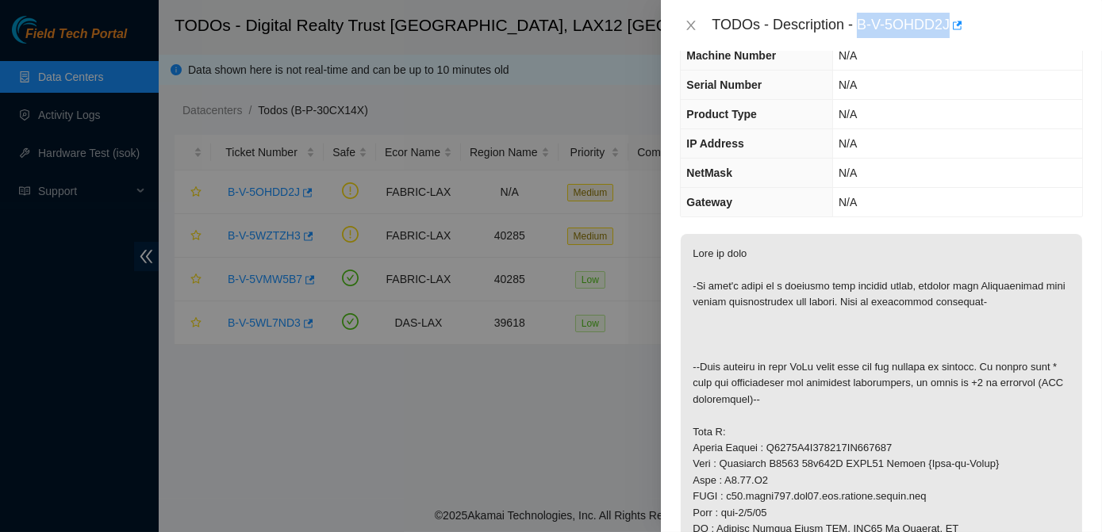
drag, startPoint x: 858, startPoint y: 21, endPoint x: 949, endPoint y: 32, distance: 91.1
click at [949, 32] on div "TODOs - Description - B-V-5OHDD2J" at bounding box center [896, 25] width 371 height 25
copy div "B-V-5OHDD2J"
